Goal: Contribute content: Add original content to the website for others to see

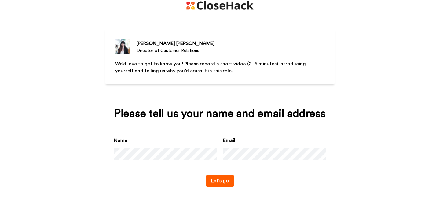
click at [207, 184] on button "Let's go" at bounding box center [220, 181] width 28 height 12
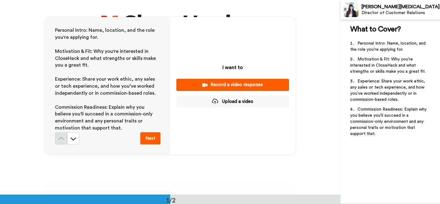
scroll to position [12, 0]
click at [150, 137] on button "Next" at bounding box center [150, 138] width 20 height 12
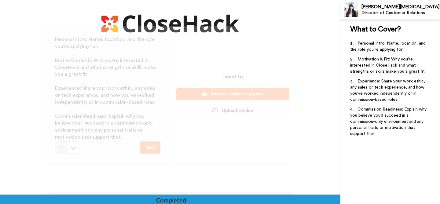
scroll to position [0, 0]
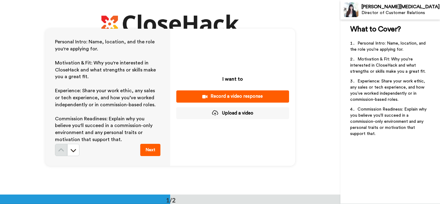
click at [232, 96] on div "Record a video response" at bounding box center [232, 96] width 103 height 6
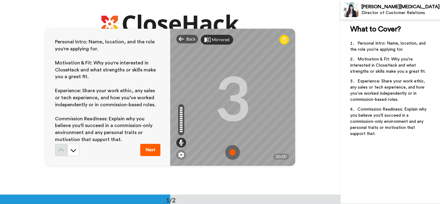
click at [212, 40] on div "Mirrored" at bounding box center [221, 40] width 18 height 6
click at [212, 40] on div "Mirror" at bounding box center [218, 40] width 13 height 6
click at [212, 40] on div "Mirrored" at bounding box center [221, 40] width 18 height 6
click at [180, 126] on div at bounding box center [181, 125] width 3 height 2
click at [180, 121] on div at bounding box center [181, 121] width 3 height 2
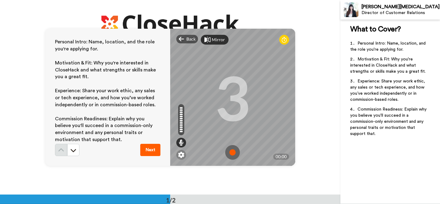
click at [180, 113] on div at bounding box center [181, 113] width 3 height 2
click at [180, 158] on div at bounding box center [181, 155] width 10 height 10
click at [179, 155] on img at bounding box center [181, 155] width 6 height 6
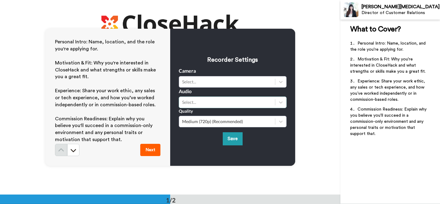
click at [214, 105] on div "Select..." at bounding box center [227, 102] width 90 height 6
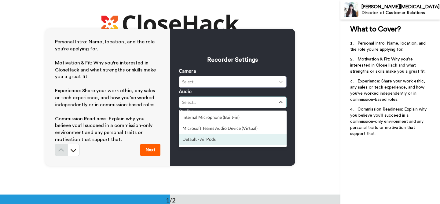
click at [213, 138] on div "Default - AirPods" at bounding box center [233, 139] width 108 height 11
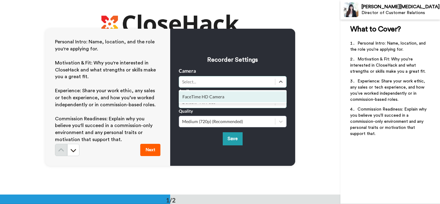
click at [222, 79] on div "Select..." at bounding box center [227, 82] width 90 height 6
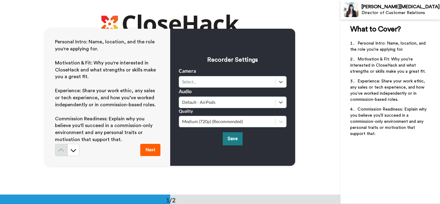
click at [232, 143] on button "Save" at bounding box center [233, 138] width 20 height 13
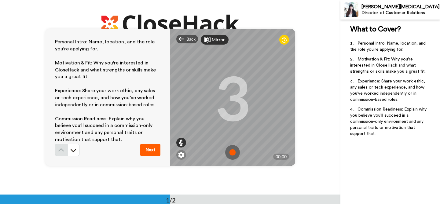
click at [182, 143] on icon at bounding box center [181, 143] width 5 height 6
click at [233, 156] on img at bounding box center [232, 152] width 15 height 15
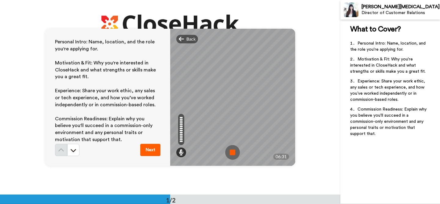
click at [235, 157] on img at bounding box center [232, 152] width 15 height 15
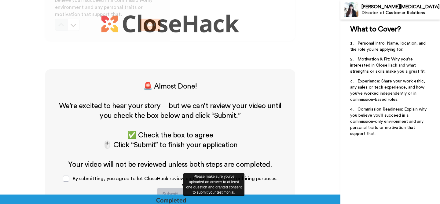
scroll to position [195, 0]
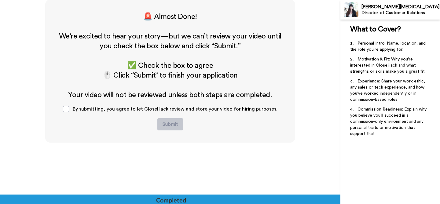
click at [72, 110] on div "By submitting, you agree to let CloseHack review and store your video for hirin…" at bounding box center [170, 109] width 224 height 18
click at [69, 110] on span at bounding box center [66, 109] width 6 height 6
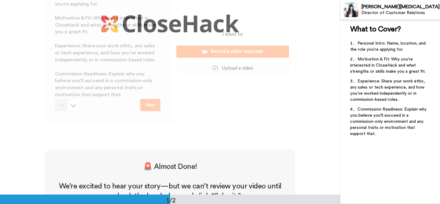
scroll to position [0, 0]
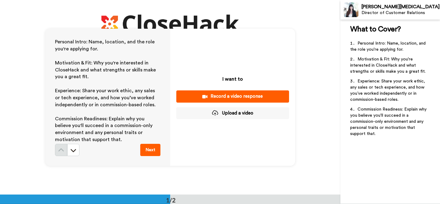
click at [145, 149] on button "Next" at bounding box center [150, 150] width 20 height 12
click at [221, 98] on div "Record a video response" at bounding box center [232, 96] width 103 height 6
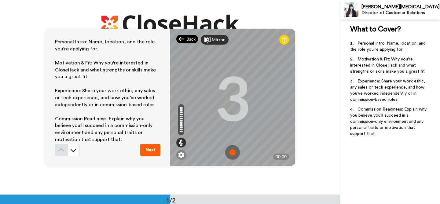
click at [188, 38] on span "Back" at bounding box center [191, 39] width 9 height 6
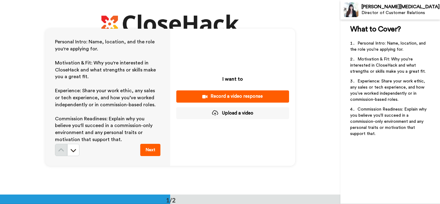
click at [219, 115] on button "Upload a video" at bounding box center [232, 113] width 113 height 12
click at [237, 111] on button "Upload a video" at bounding box center [232, 113] width 113 height 12
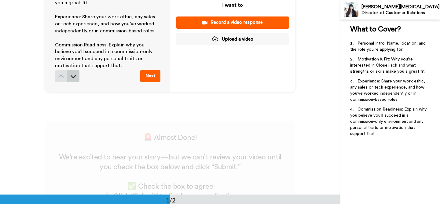
click at [73, 76] on icon at bounding box center [74, 76] width 6 height 3
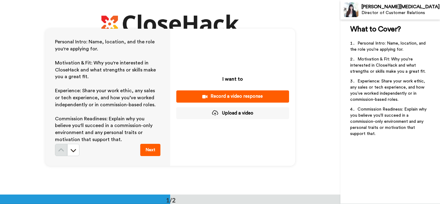
click at [235, 114] on button "Upload a video" at bounding box center [232, 113] width 113 height 12
